Goal: Task Accomplishment & Management: Complete application form

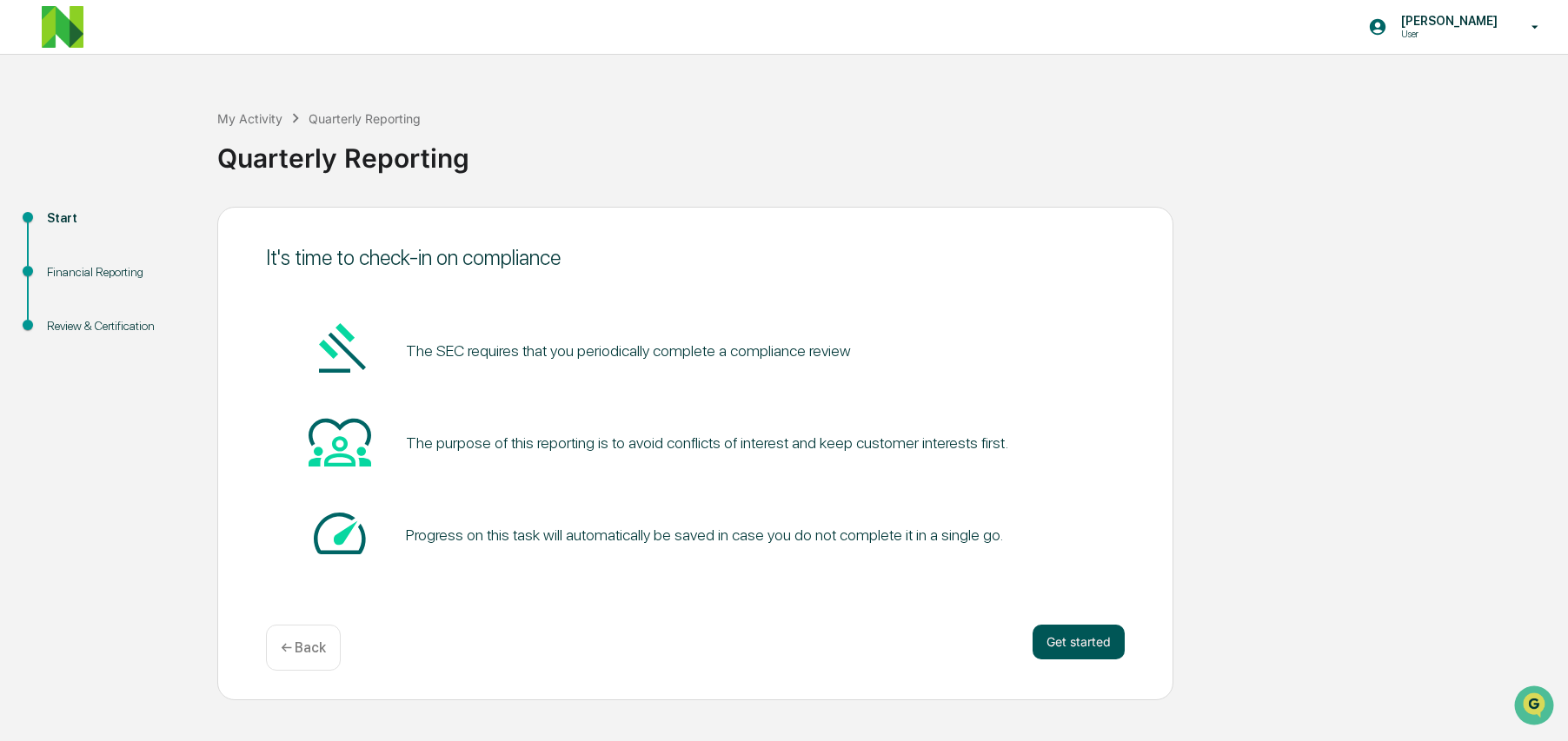
click at [1084, 635] on button "Get started" at bounding box center [1079, 641] width 92 height 35
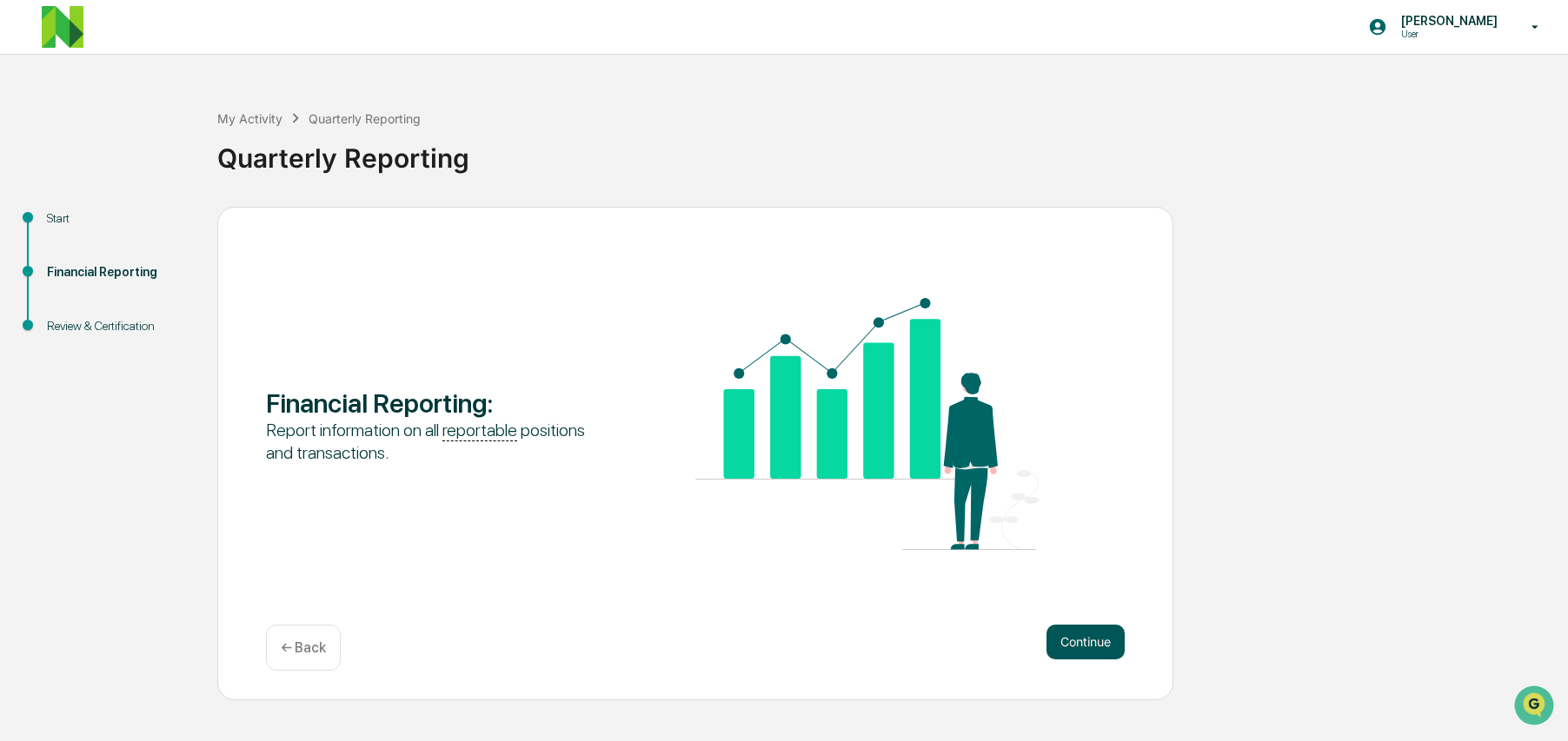
click at [1087, 637] on button "Continue" at bounding box center [1085, 641] width 78 height 35
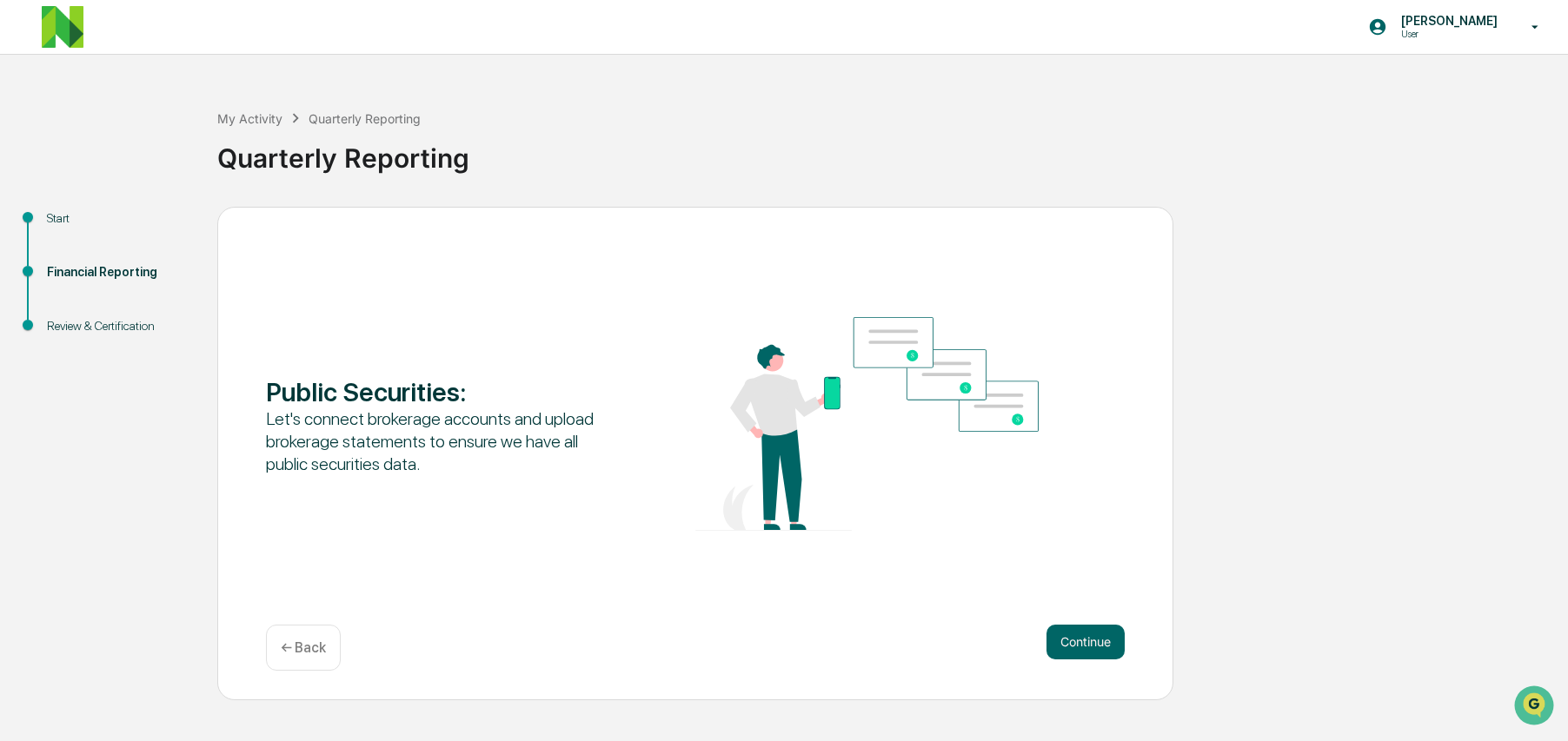
click at [1087, 637] on button "Continue" at bounding box center [1085, 641] width 78 height 35
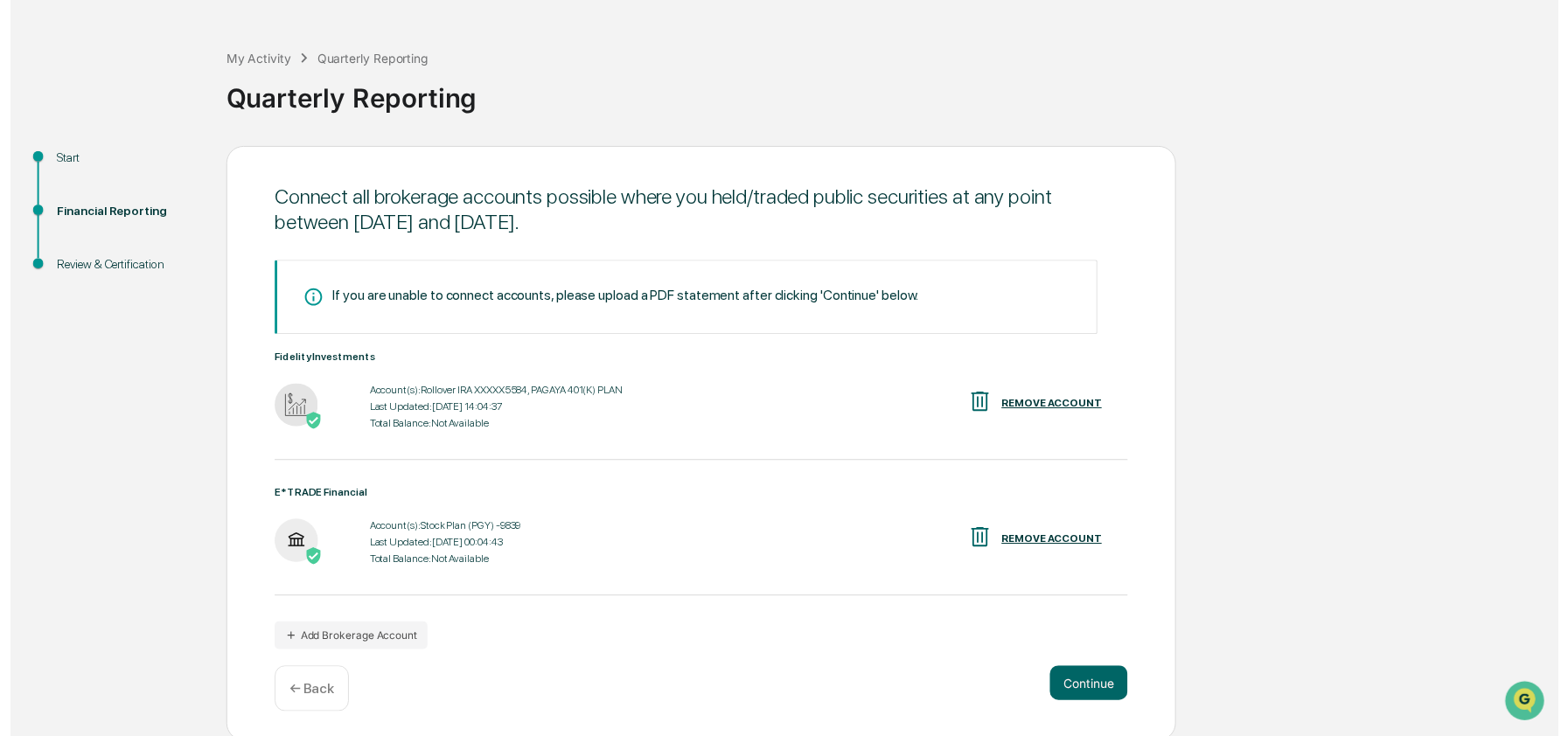
scroll to position [68, 0]
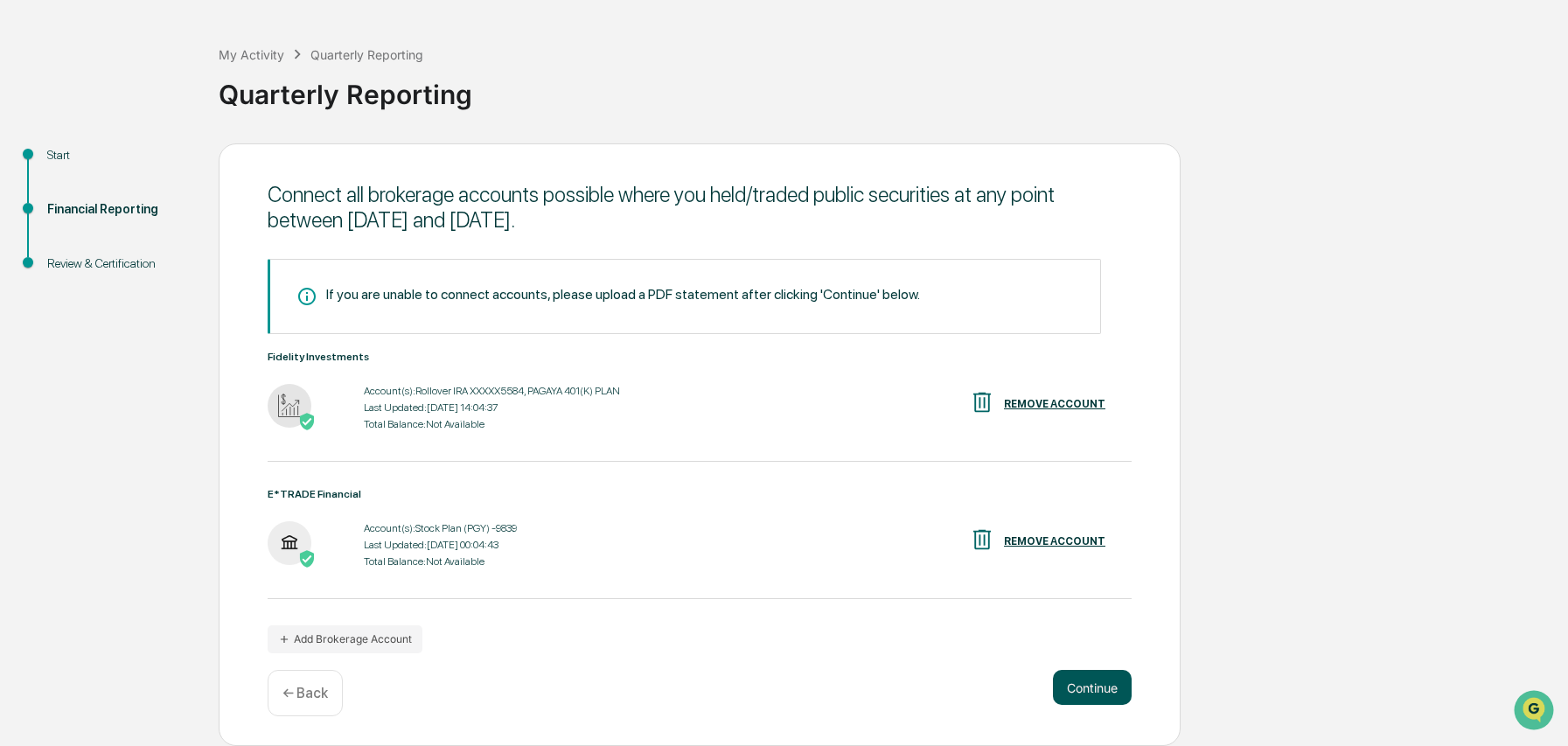
click at [1086, 681] on button "Continue" at bounding box center [1092, 687] width 78 height 35
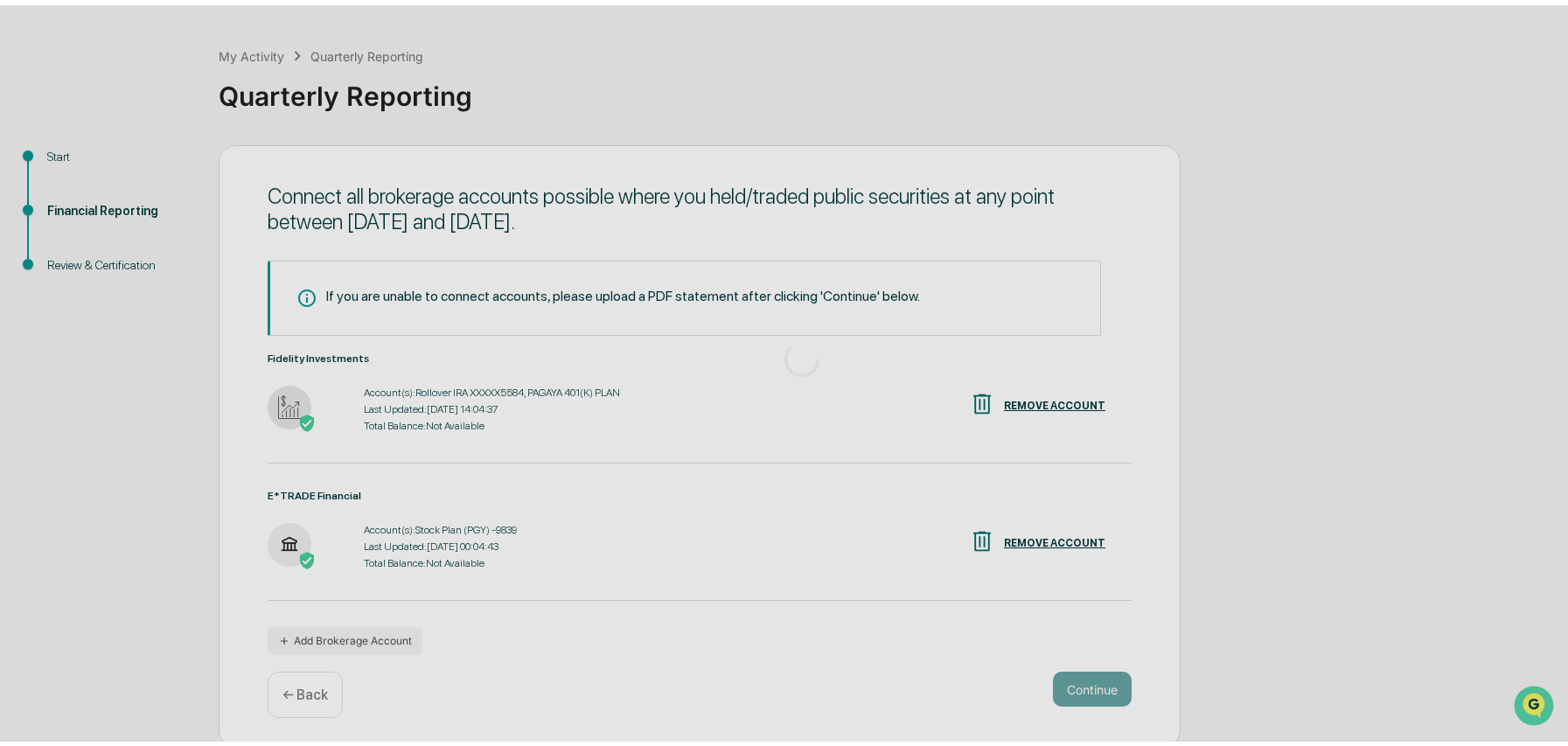
scroll to position [0, 0]
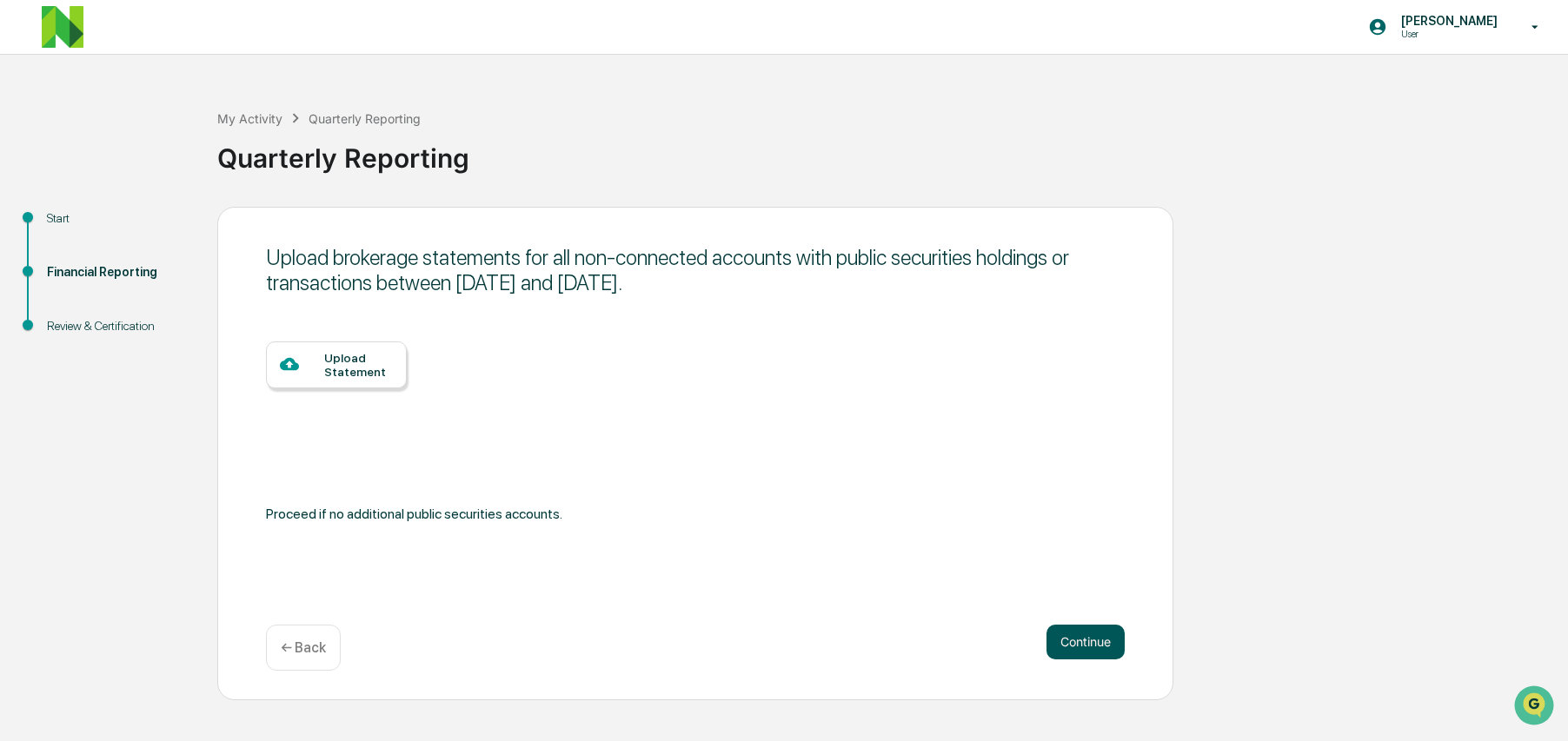
click at [1084, 632] on button "Continue" at bounding box center [1085, 641] width 78 height 35
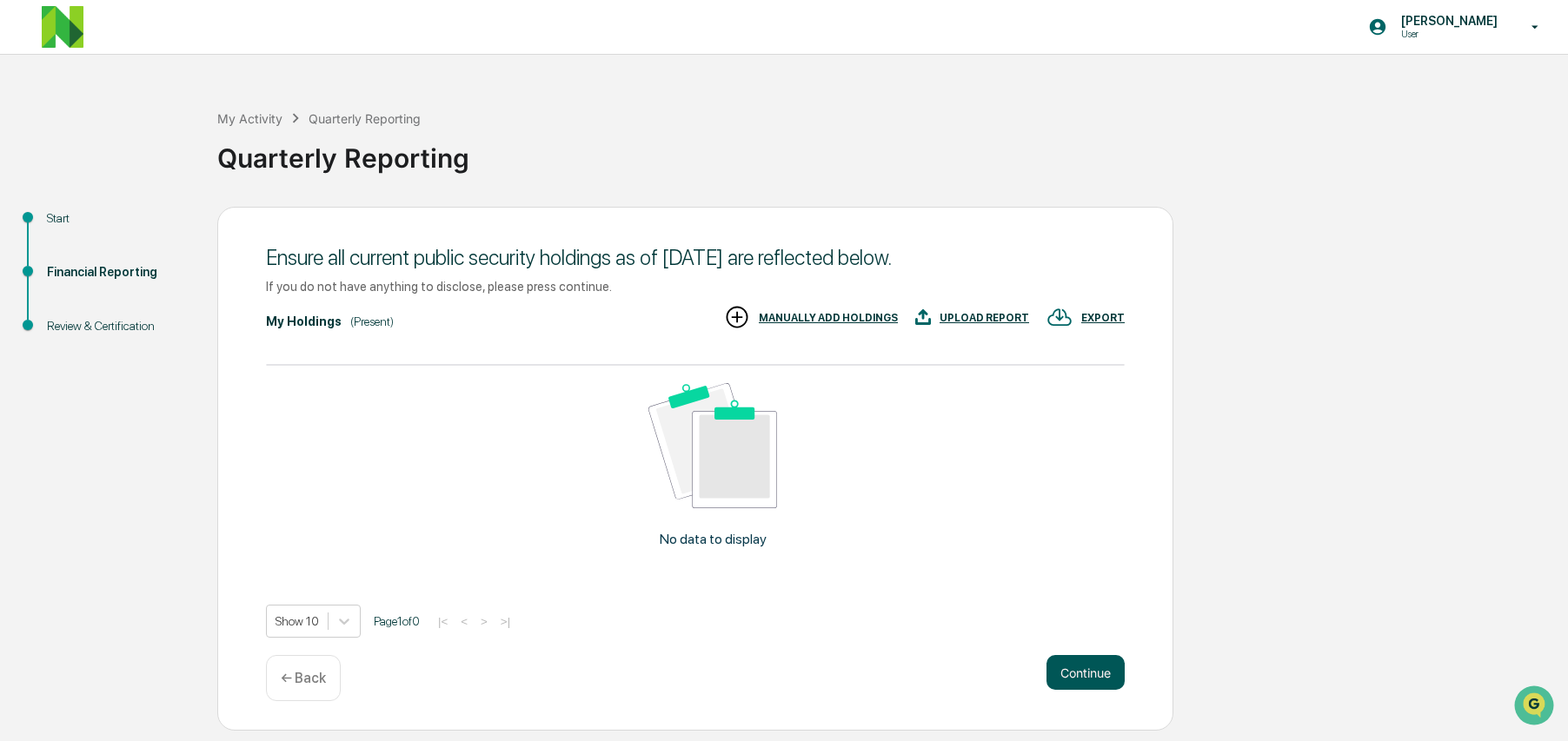
click at [1084, 673] on button "Continue" at bounding box center [1085, 672] width 78 height 35
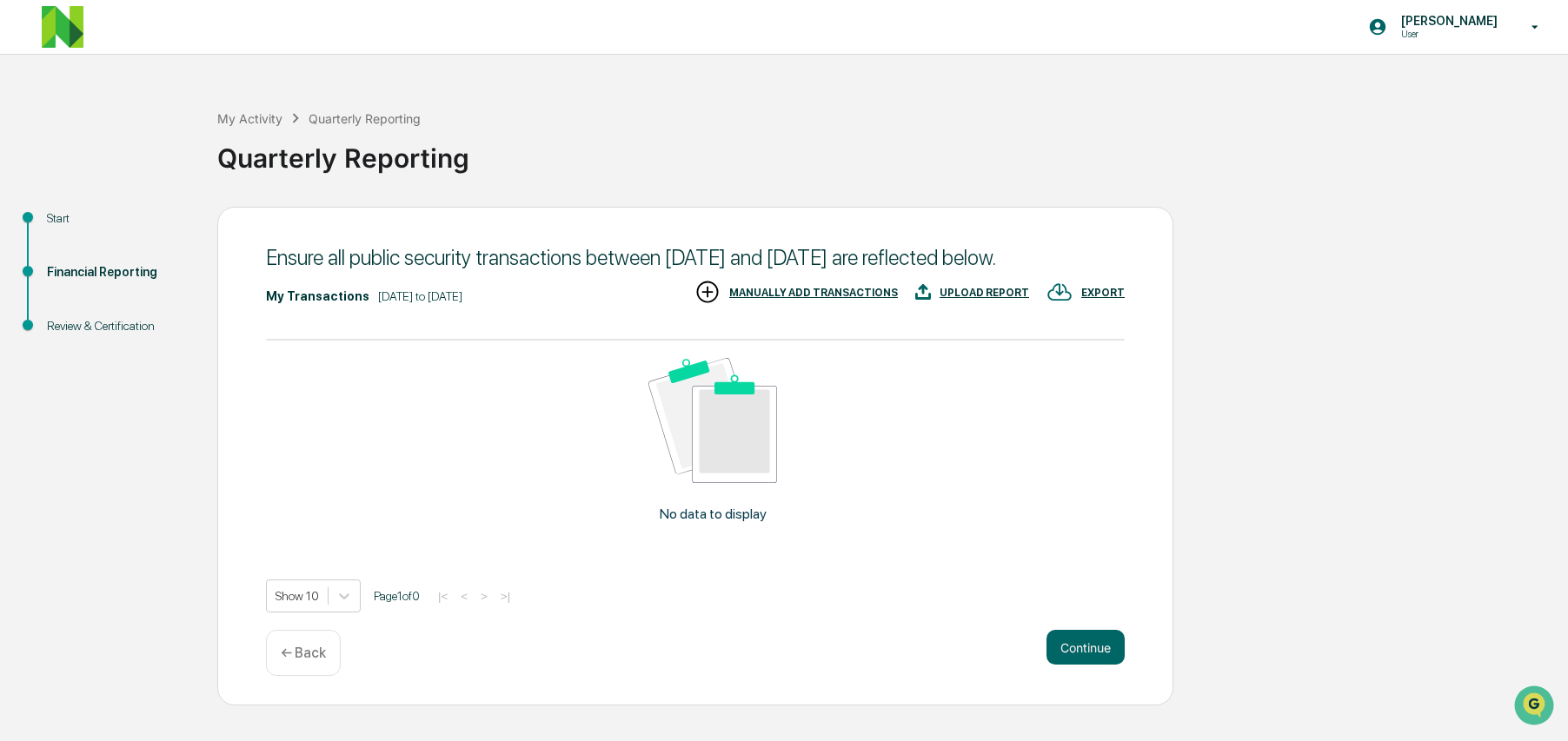
click at [1084, 665] on button "Continue" at bounding box center [1085, 647] width 78 height 35
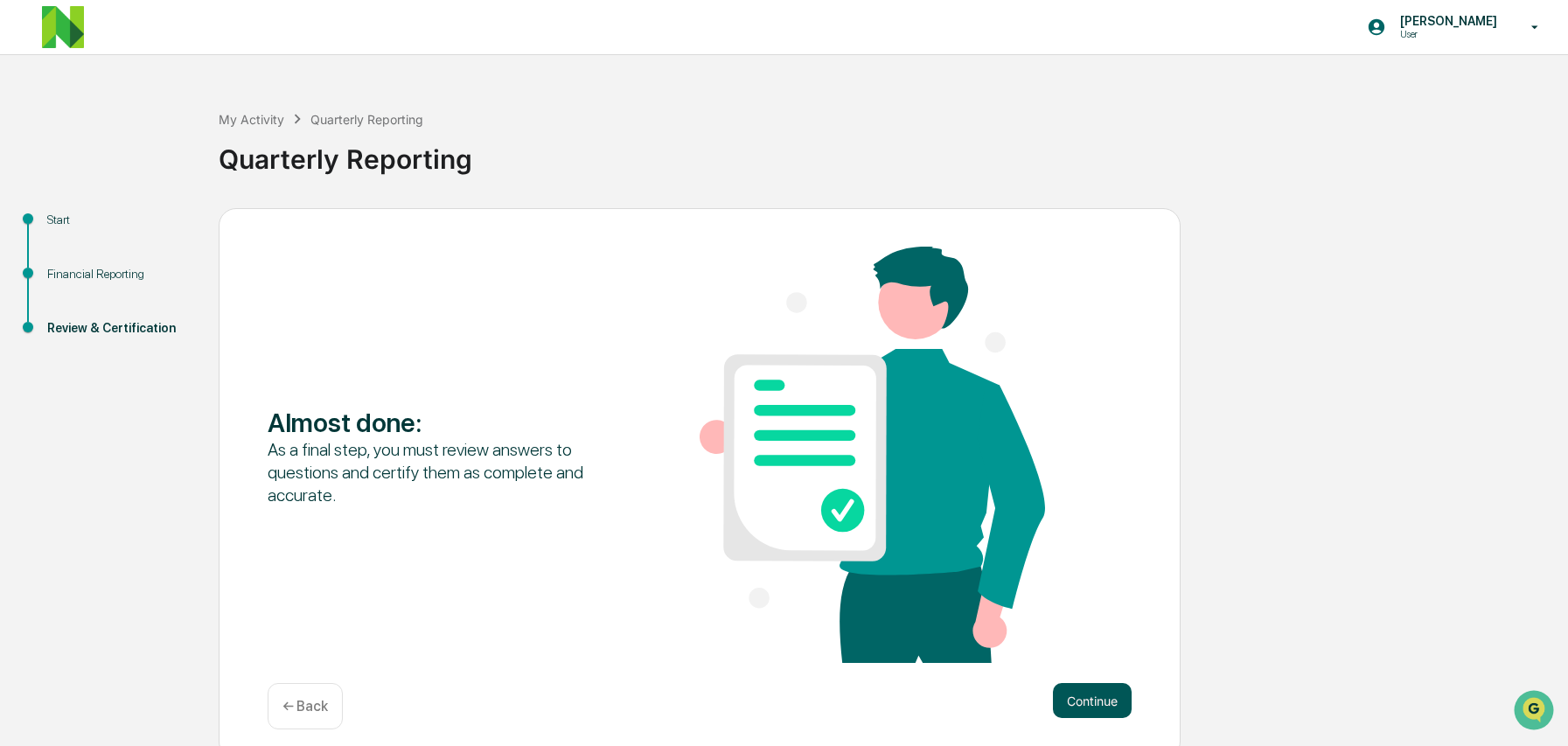
click at [1098, 696] on button "Continue" at bounding box center [1092, 701] width 78 height 35
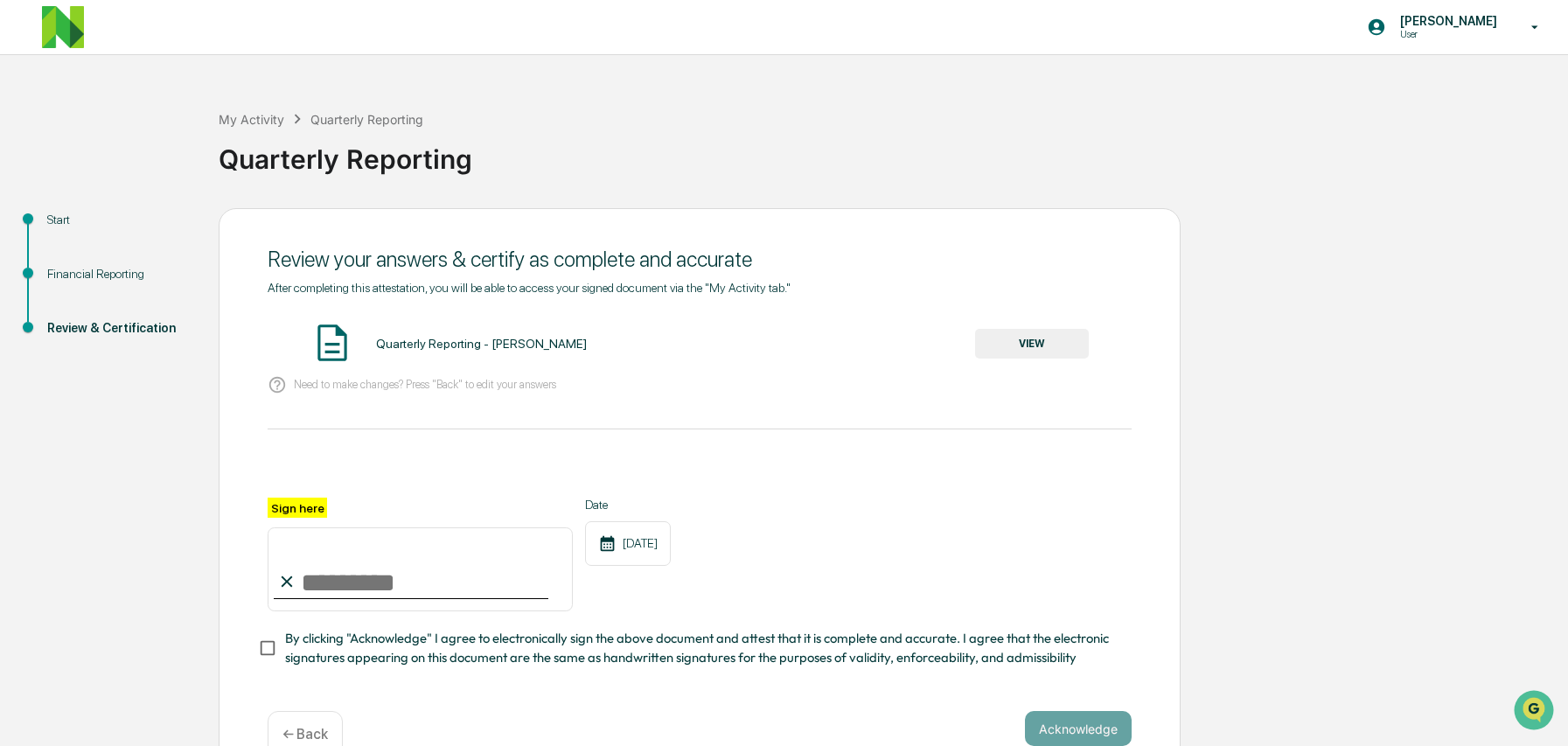
click at [376, 567] on input "Sign here" at bounding box center [420, 569] width 305 height 84
type input "**********"
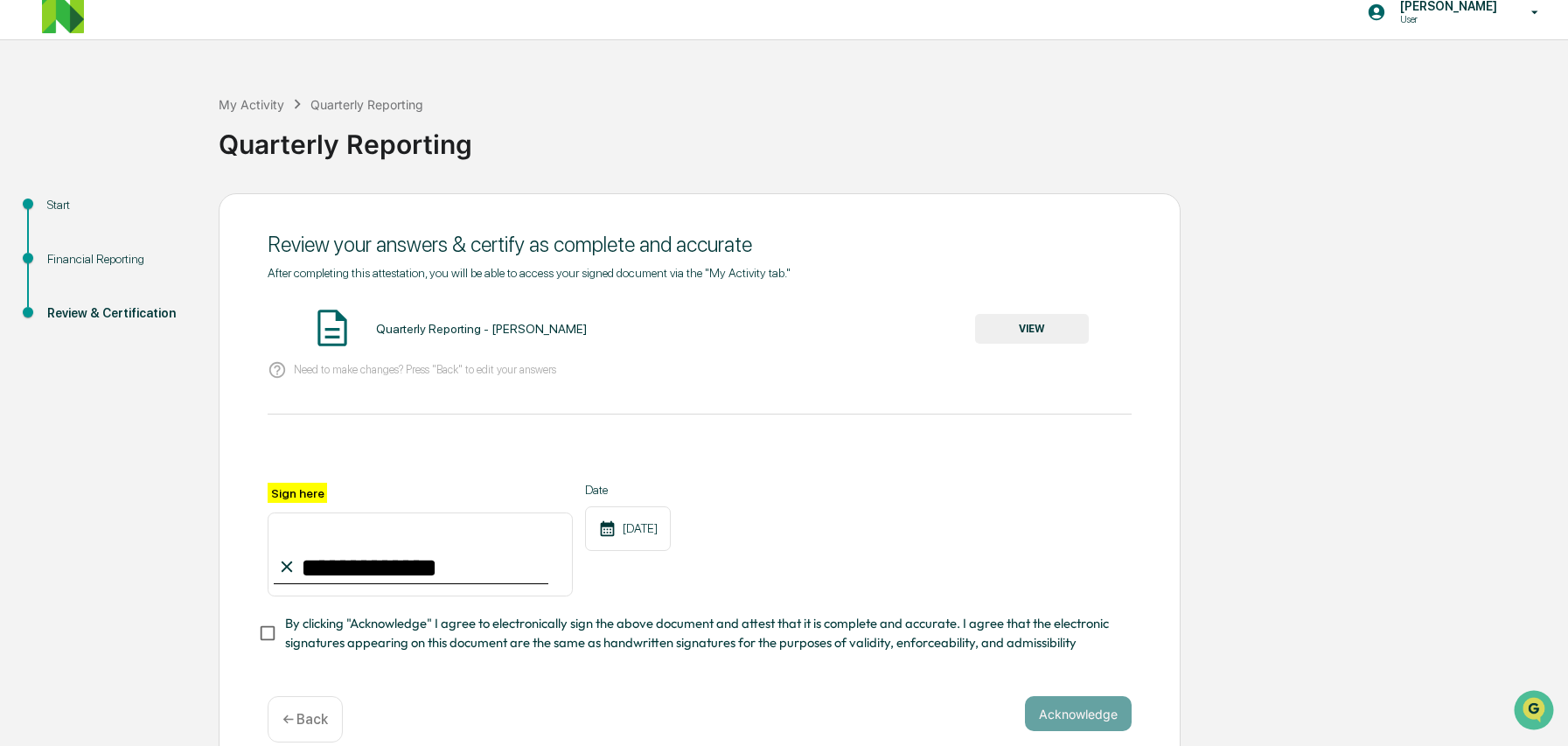
scroll to position [40, 0]
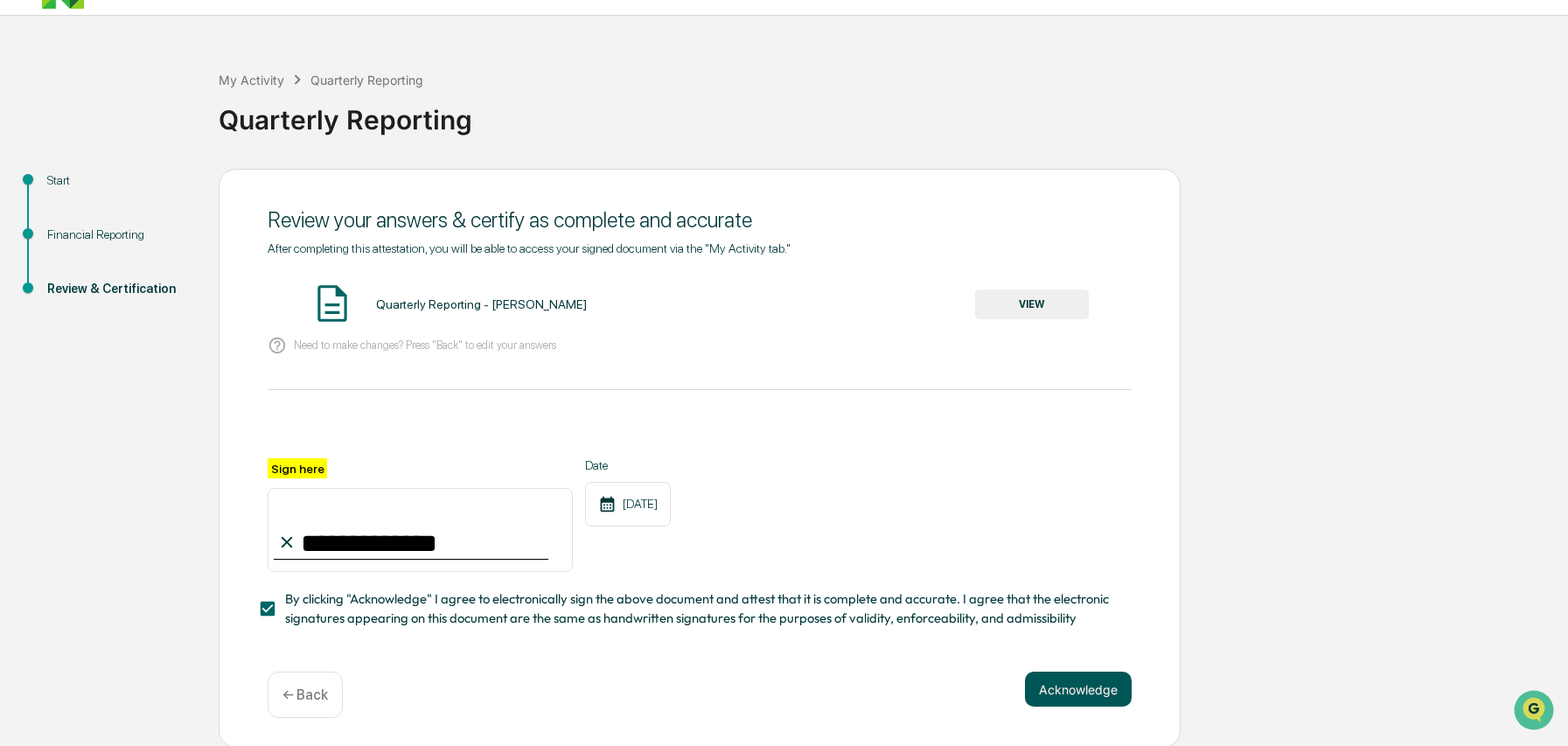
click at [1077, 686] on button "Acknowledge" at bounding box center [1078, 689] width 107 height 35
click at [1022, 308] on button "VIEW" at bounding box center [1032, 304] width 113 height 29
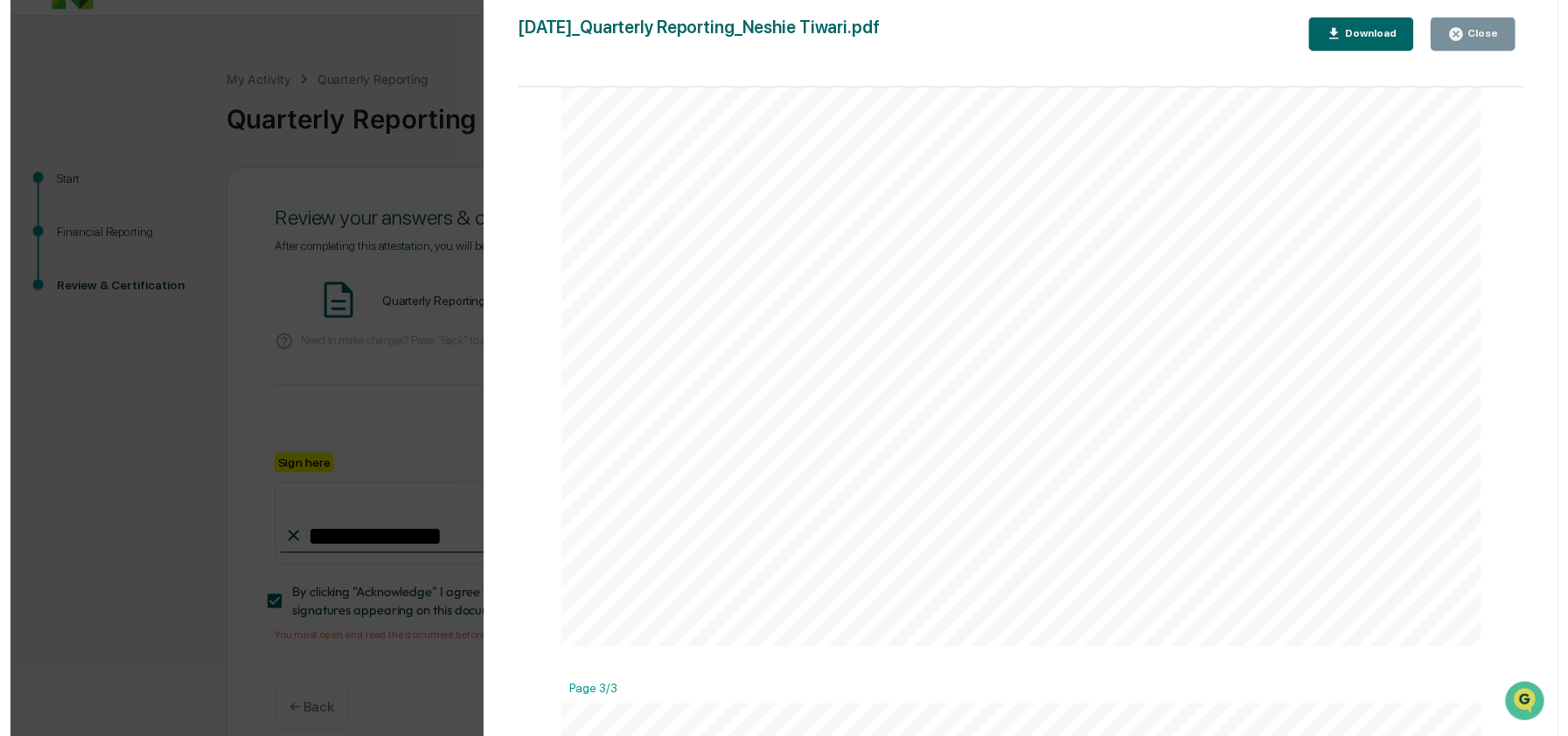
scroll to position [1528, 0]
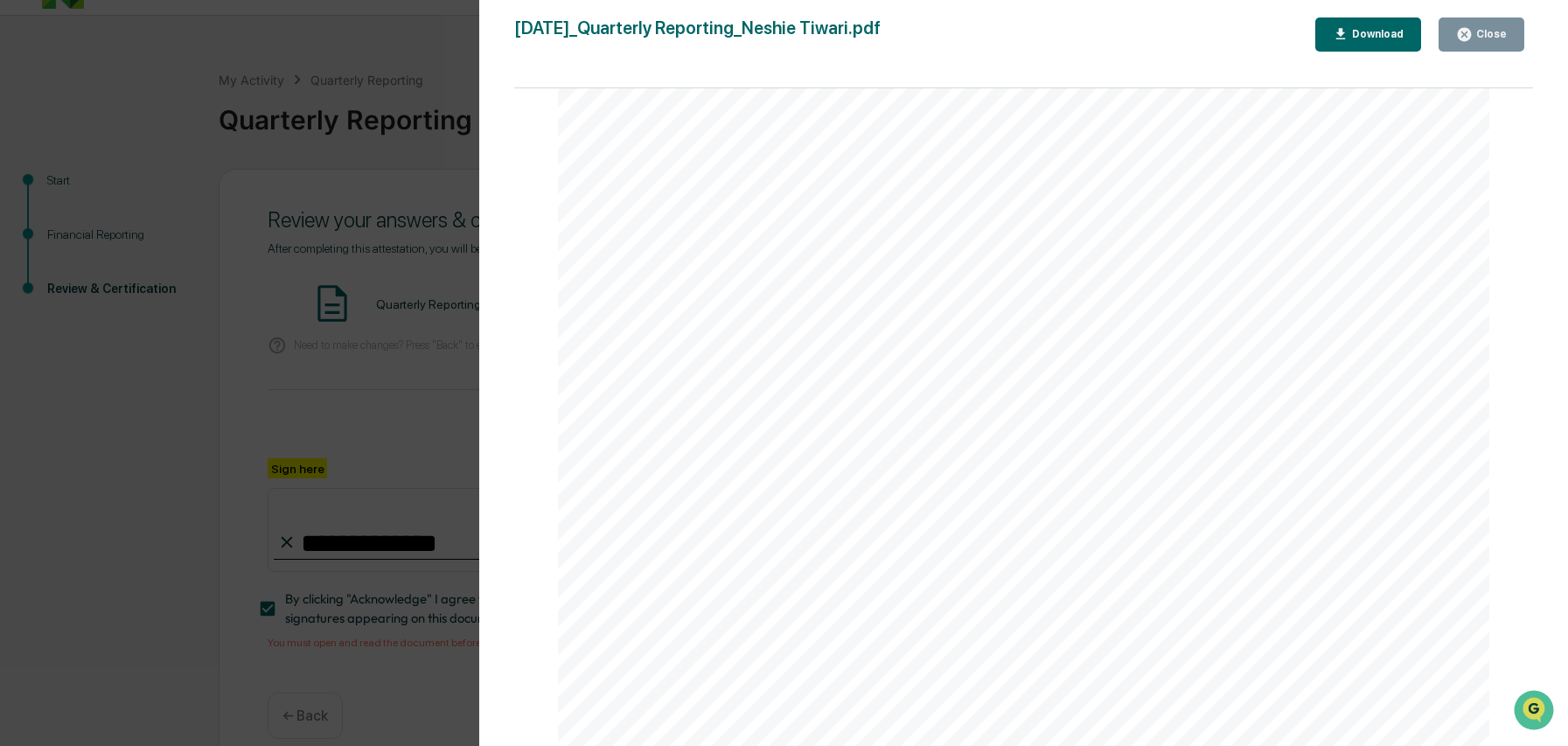
click at [1489, 34] on div "Close" at bounding box center [1490, 34] width 34 height 12
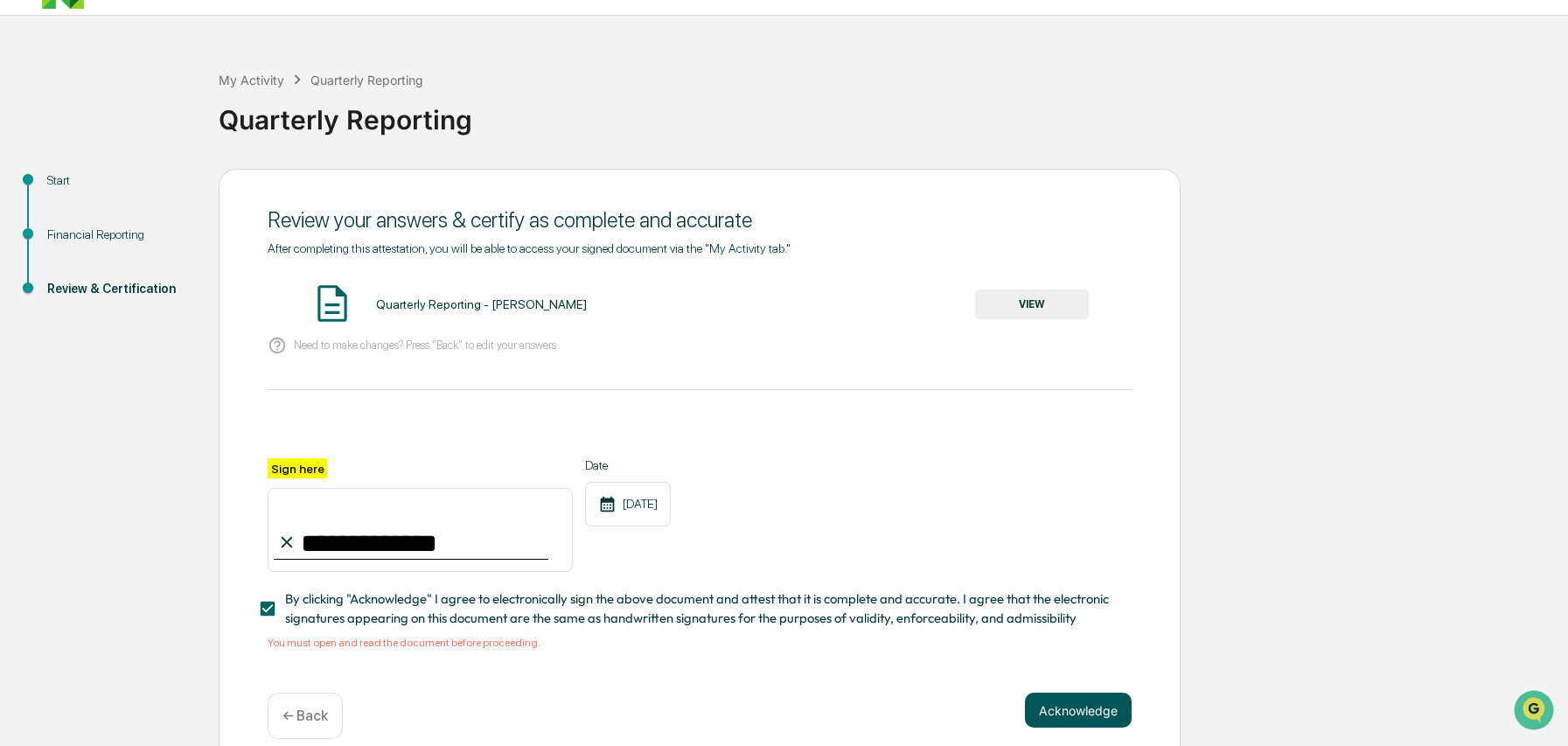
click at [1073, 705] on button "Acknowledge" at bounding box center [1078, 710] width 107 height 35
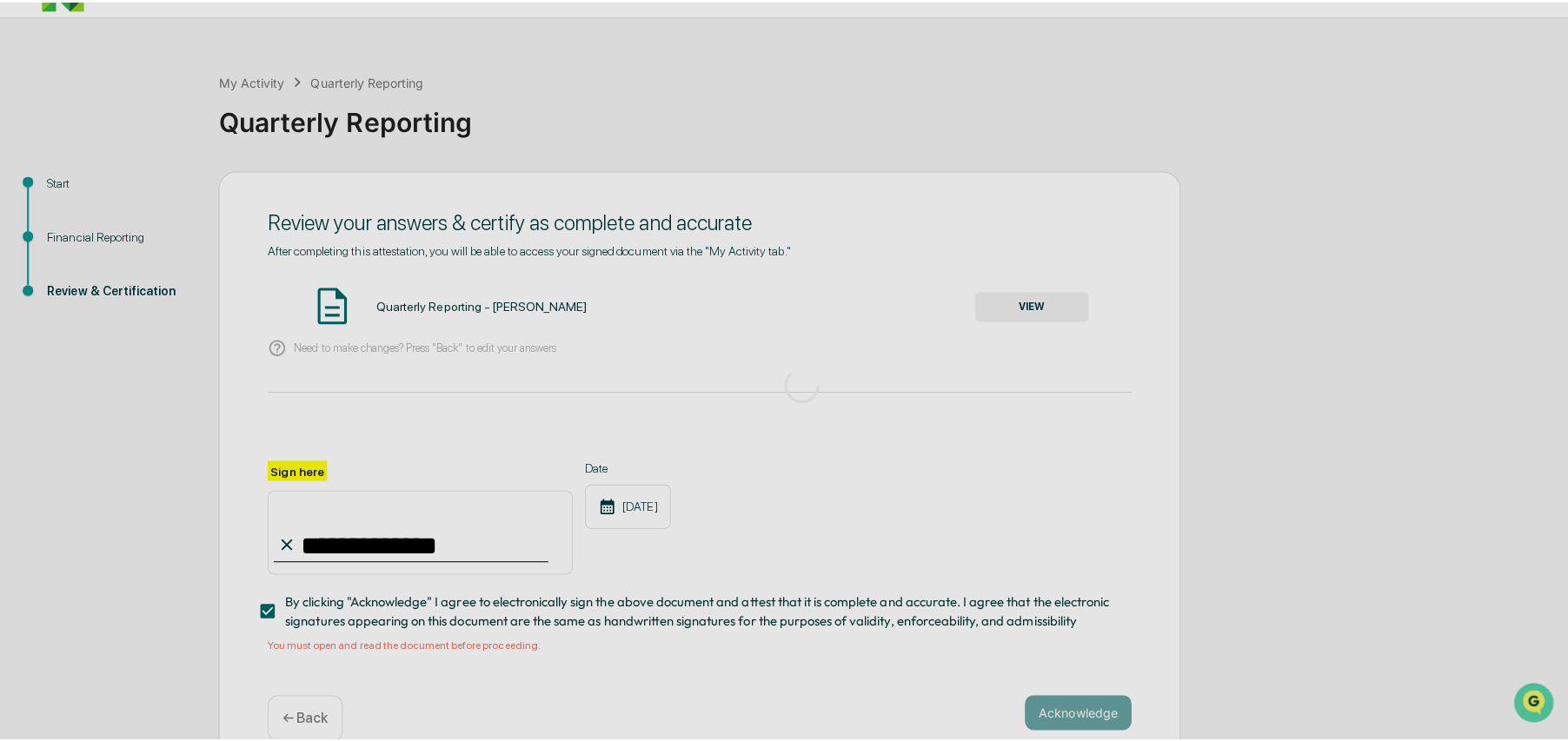
scroll to position [0, 0]
